Goal: Navigation & Orientation: Find specific page/section

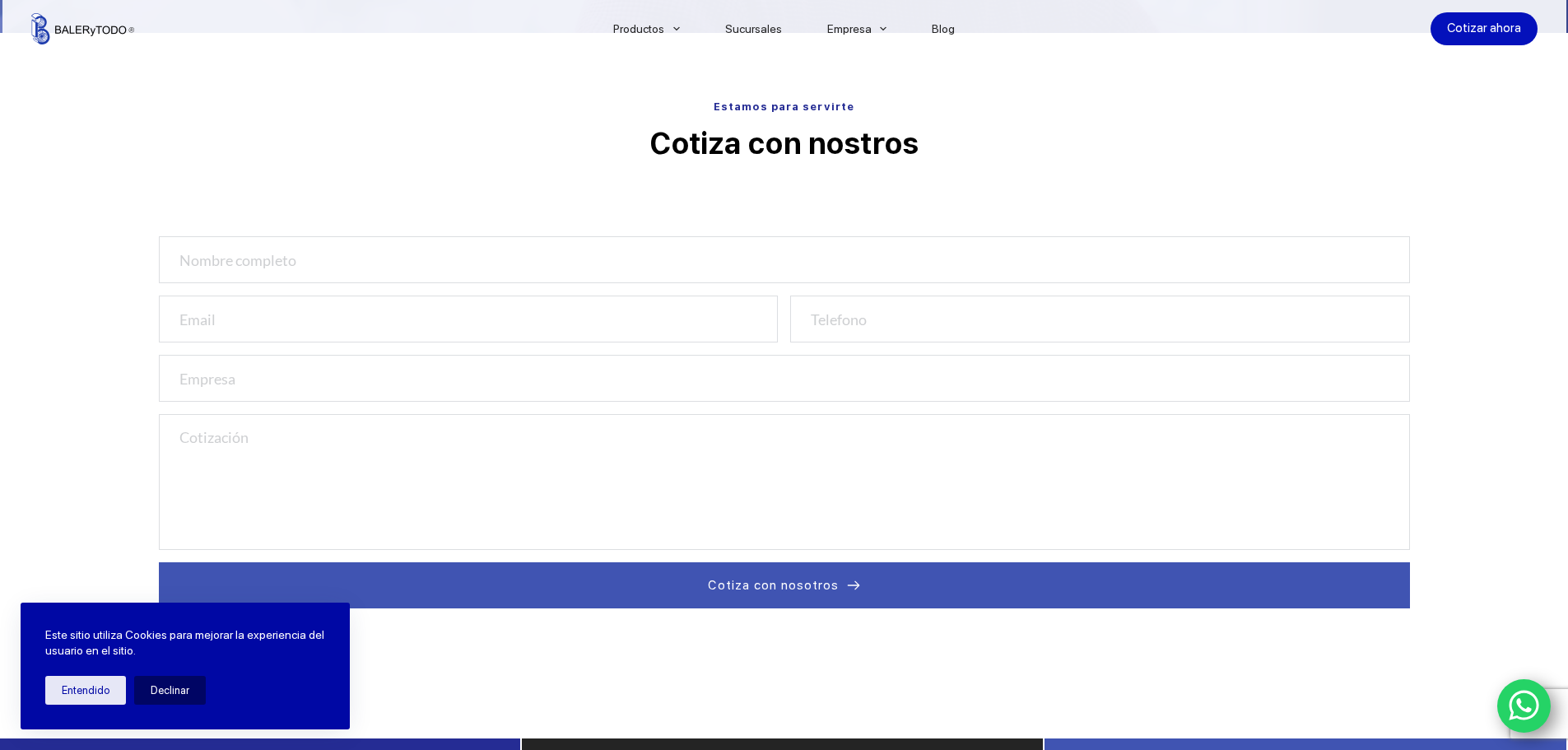
scroll to position [494, 0]
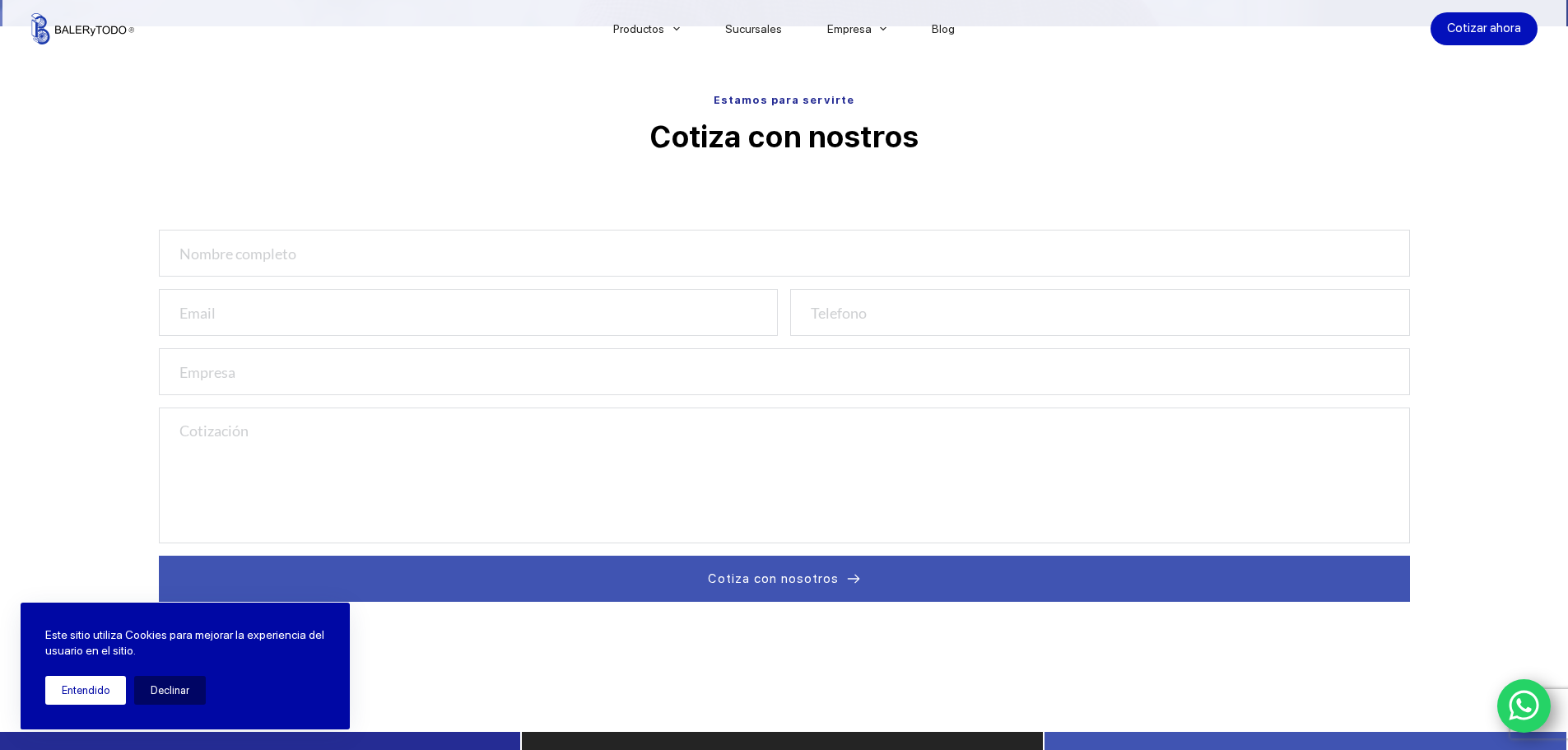
click at [86, 693] on button "Entendido" at bounding box center [85, 691] width 81 height 29
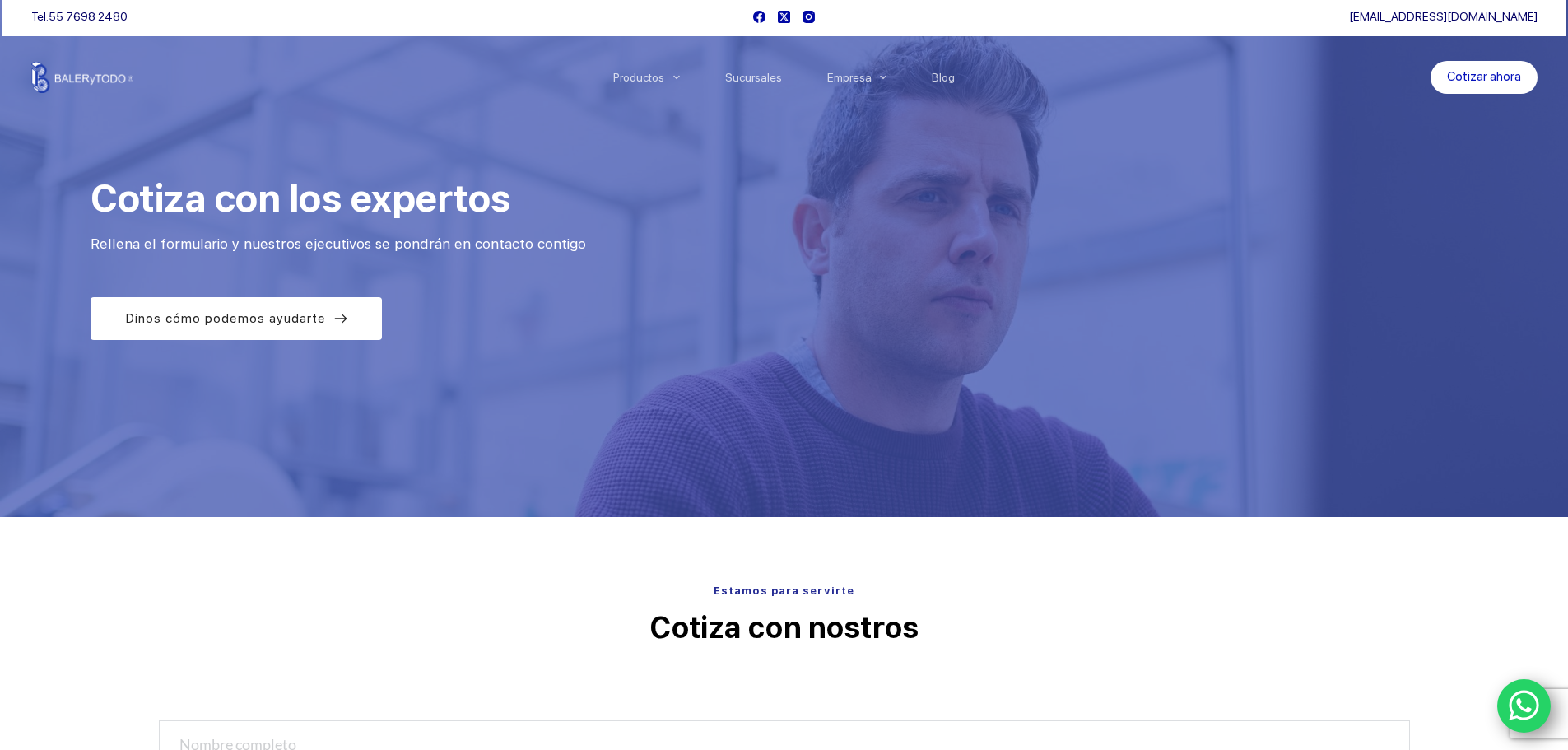
scroll to position [0, 0]
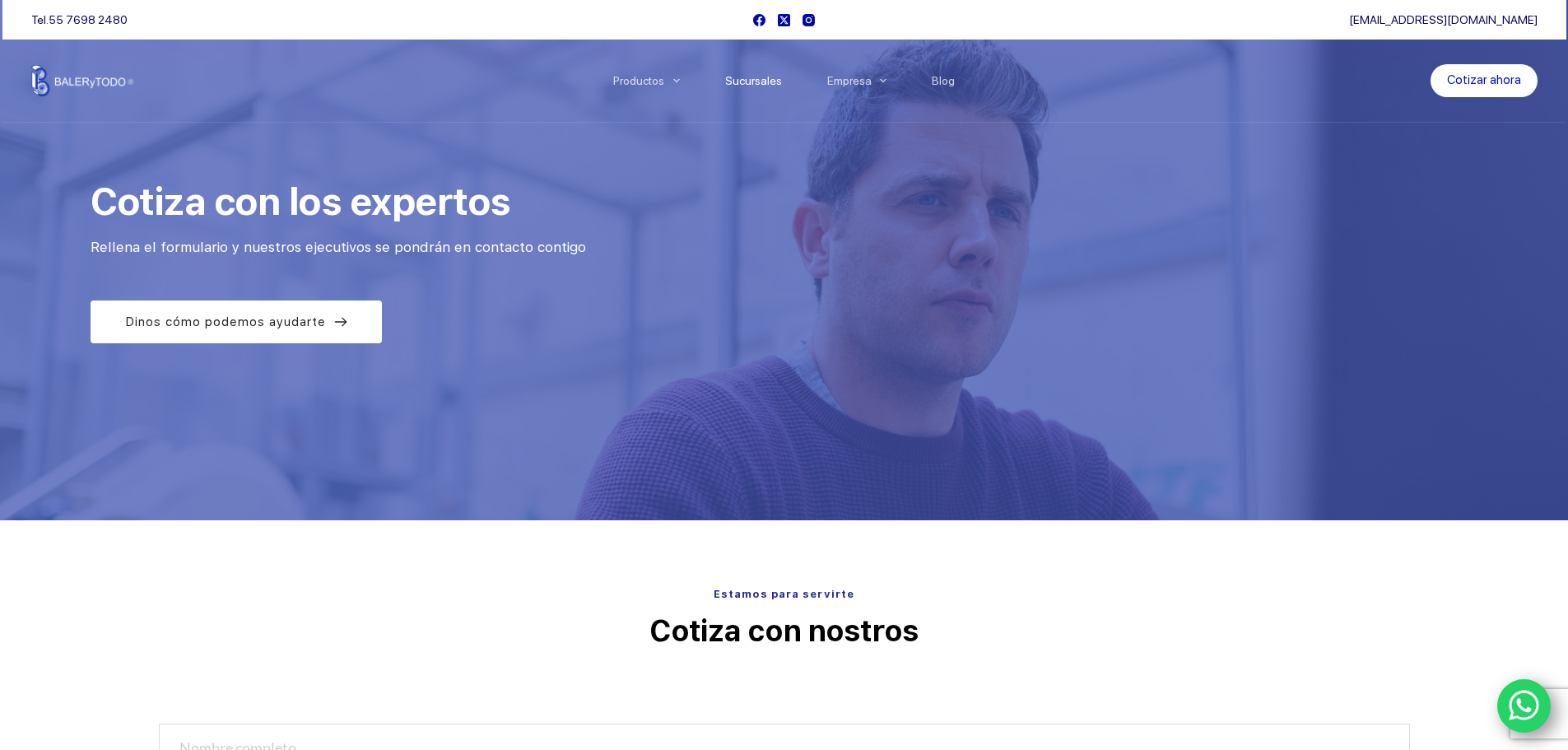
click at [772, 81] on link "Sucursales" at bounding box center [754, 81] width 102 height 0
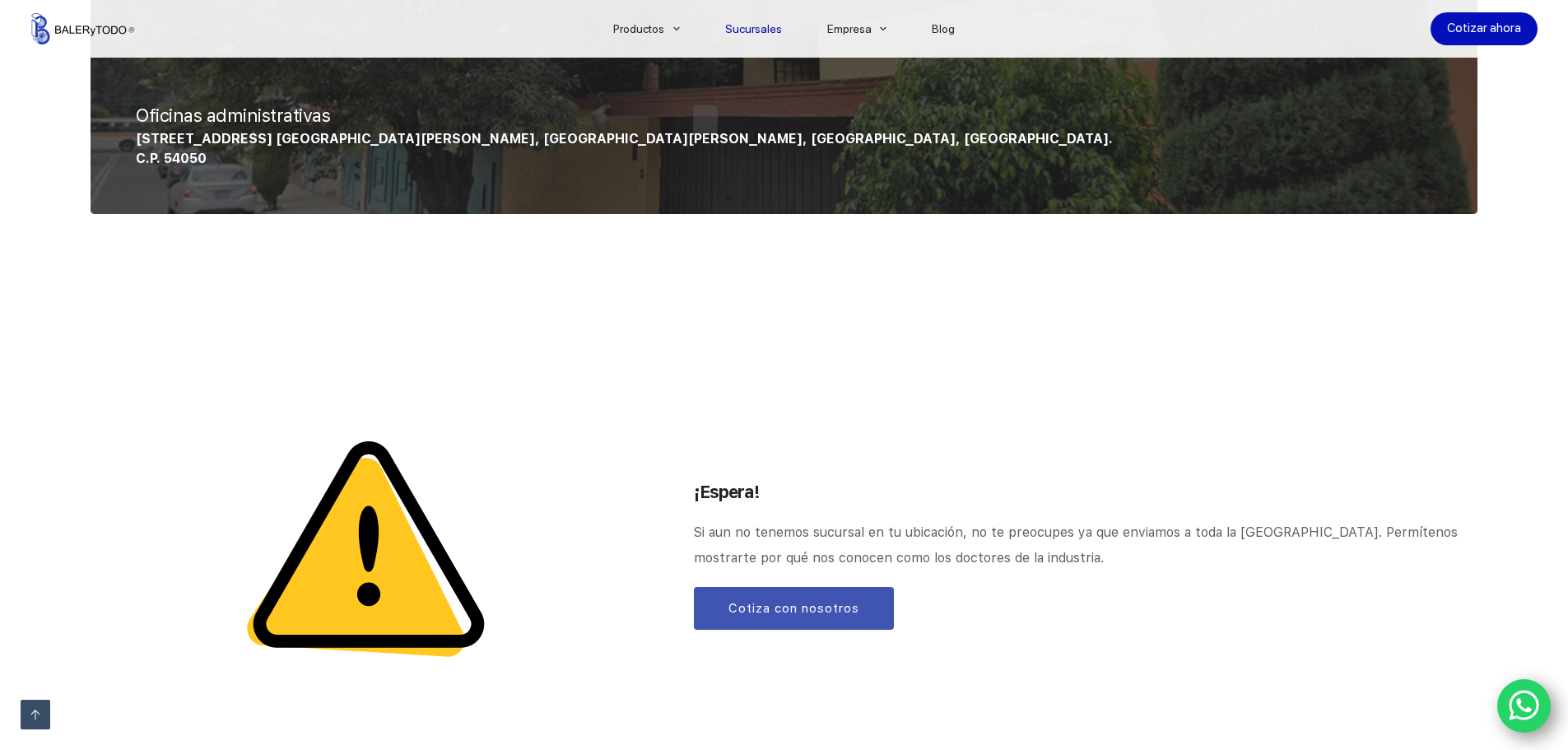
scroll to position [1729, 0]
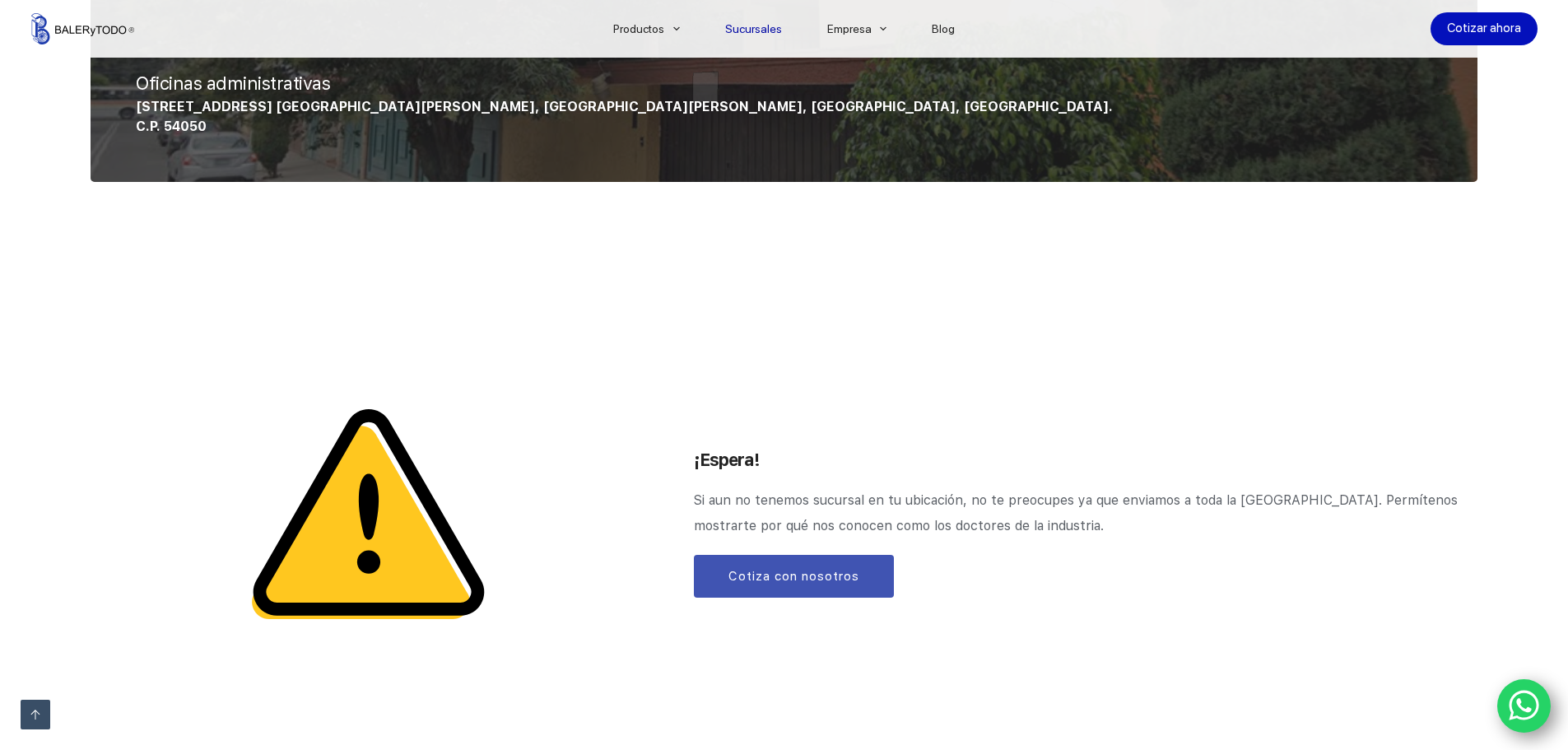
click at [1519, 708] on icon "WhatsApp" at bounding box center [1524, 705] width 31 height 35
